Goal: Find specific page/section: Find specific page/section

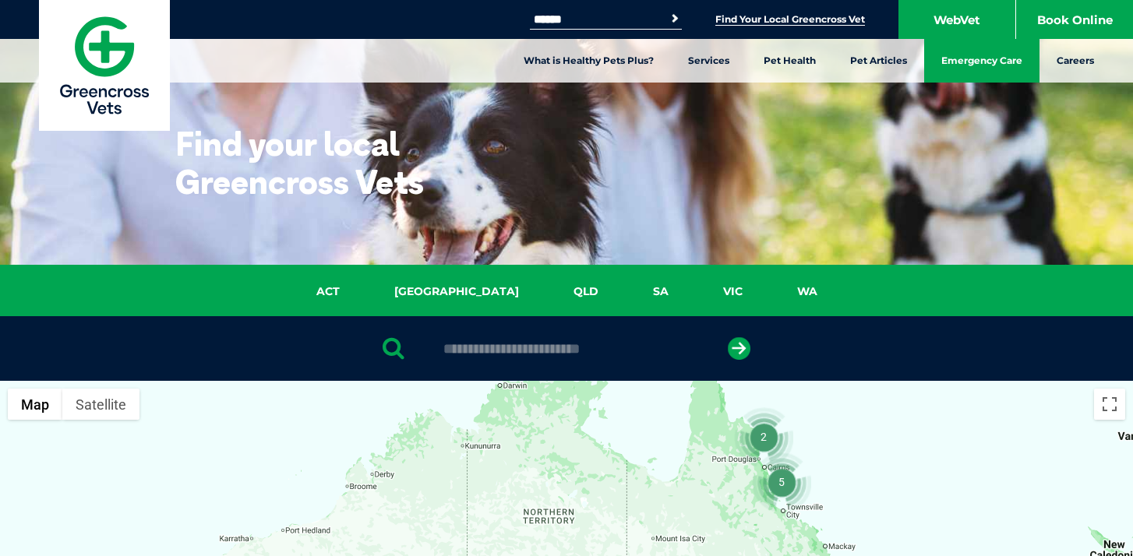
click at [991, 68] on link "Emergency Care" at bounding box center [981, 61] width 115 height 44
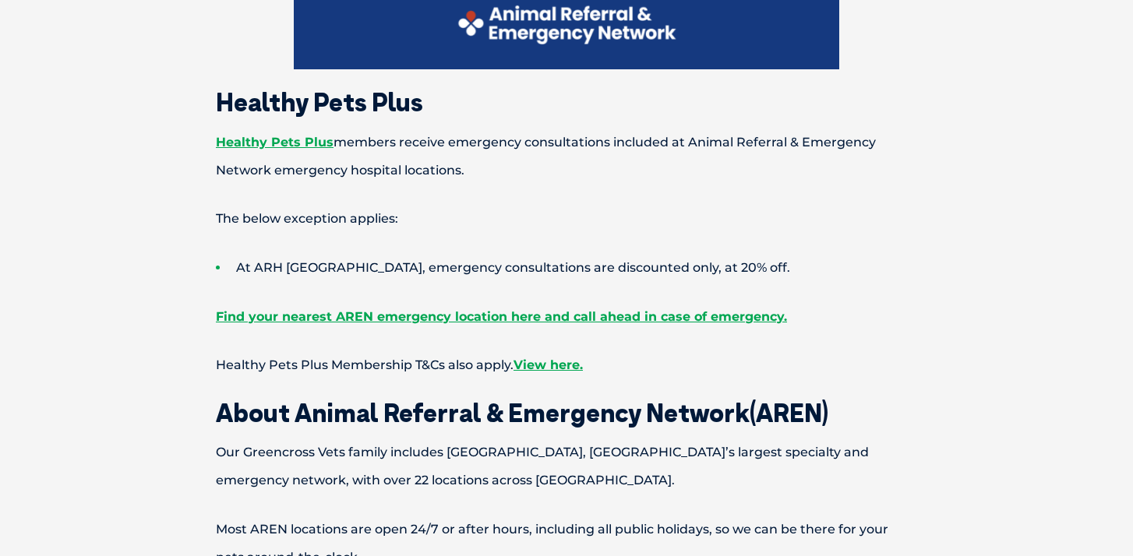
scroll to position [1004, 0]
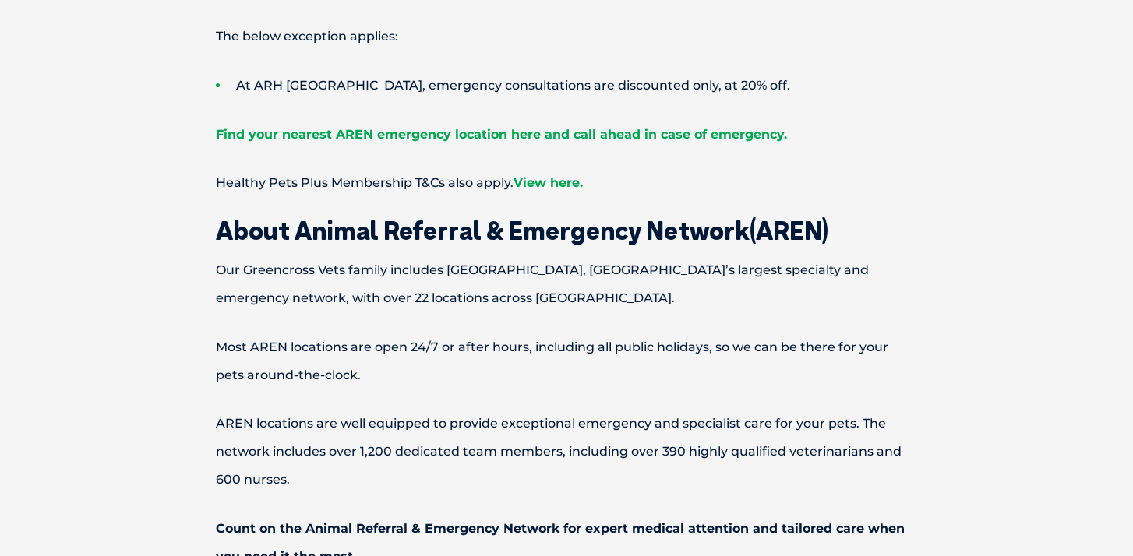
click at [585, 132] on link "Find your nearest AREN emergency location here and call ahead in case of emerge…" at bounding box center [501, 134] width 571 height 15
